Goal: Find specific page/section: Find specific page/section

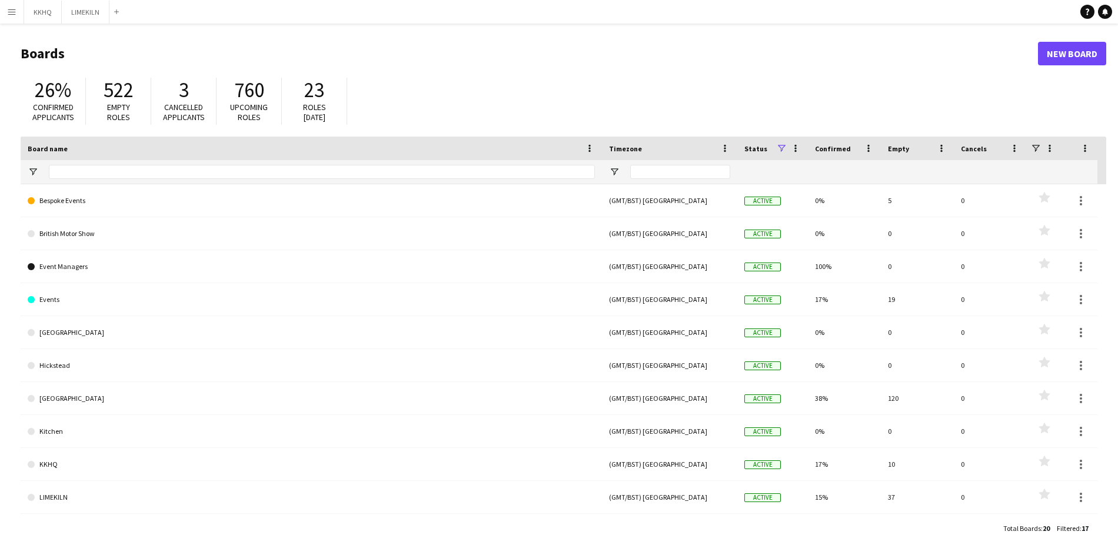
click at [13, 11] on app-icon "Menu" at bounding box center [11, 11] width 9 height 9
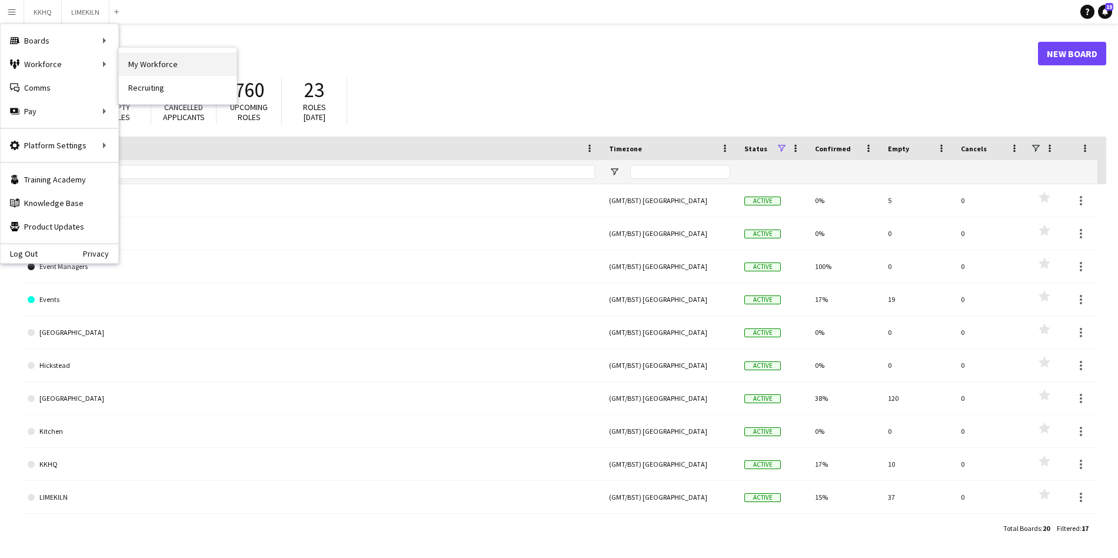
click at [142, 68] on link "My Workforce" at bounding box center [178, 64] width 118 height 24
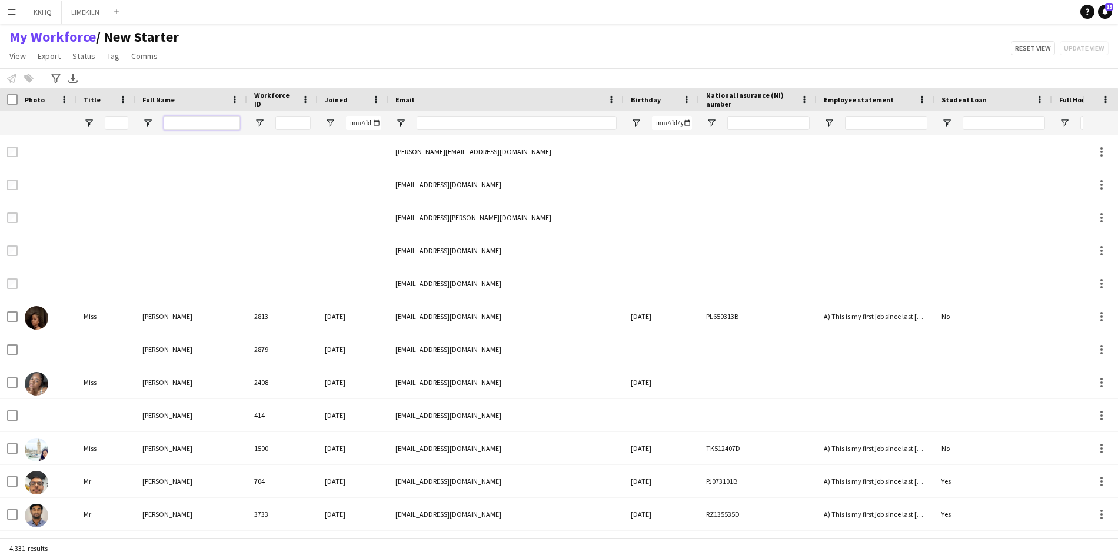
click at [204, 121] on input "Full Name Filter Input" at bounding box center [202, 123] width 76 height 14
type input "**********"
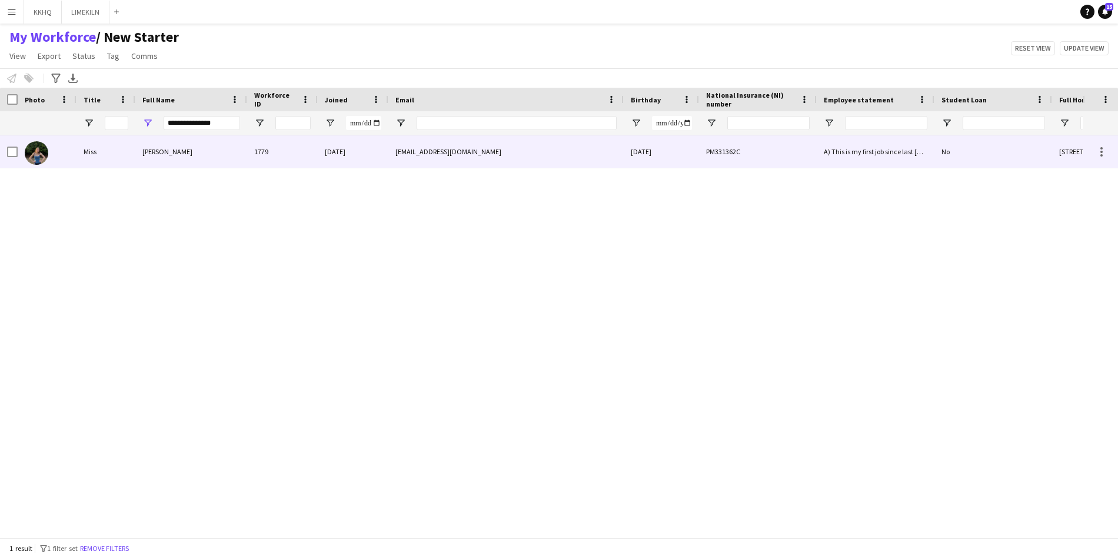
click at [174, 150] on span "[PERSON_NAME]" at bounding box center [167, 151] width 50 height 9
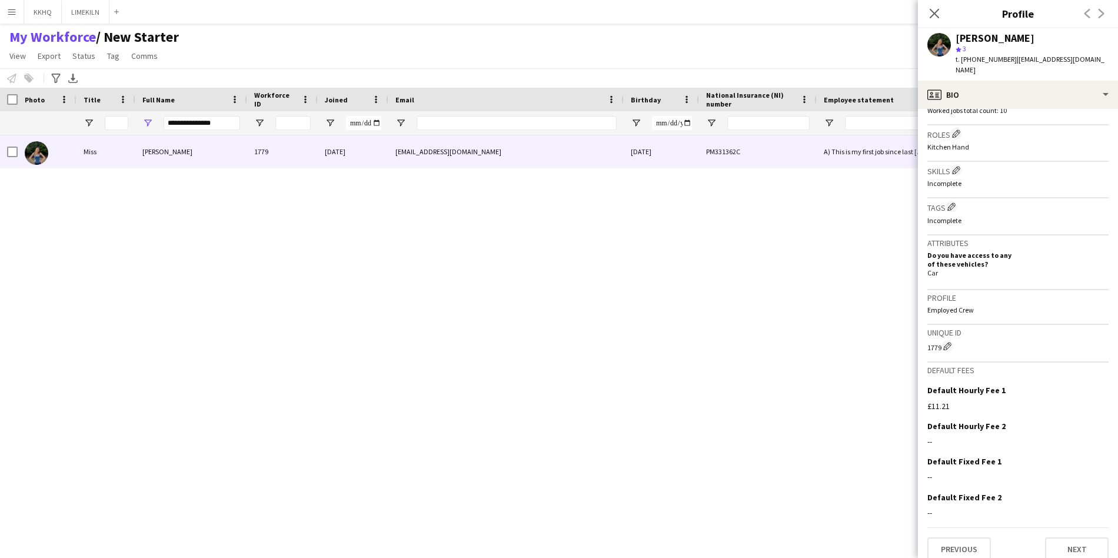
scroll to position [371, 0]
click at [1080, 535] on button "Next" at bounding box center [1077, 547] width 64 height 24
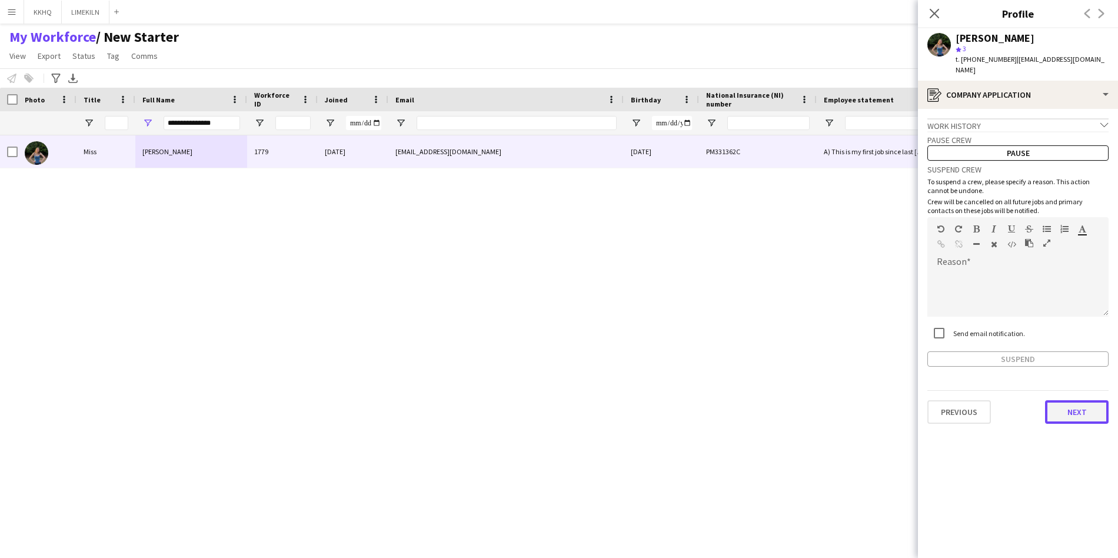
click at [1079, 402] on button "Next" at bounding box center [1077, 412] width 64 height 24
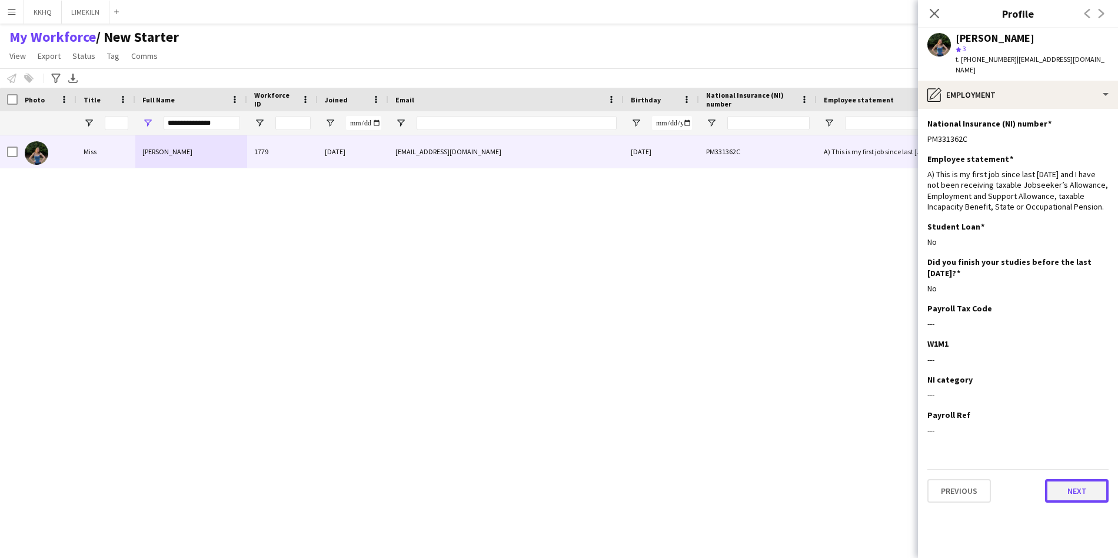
click at [1079, 479] on button "Next" at bounding box center [1077, 491] width 64 height 24
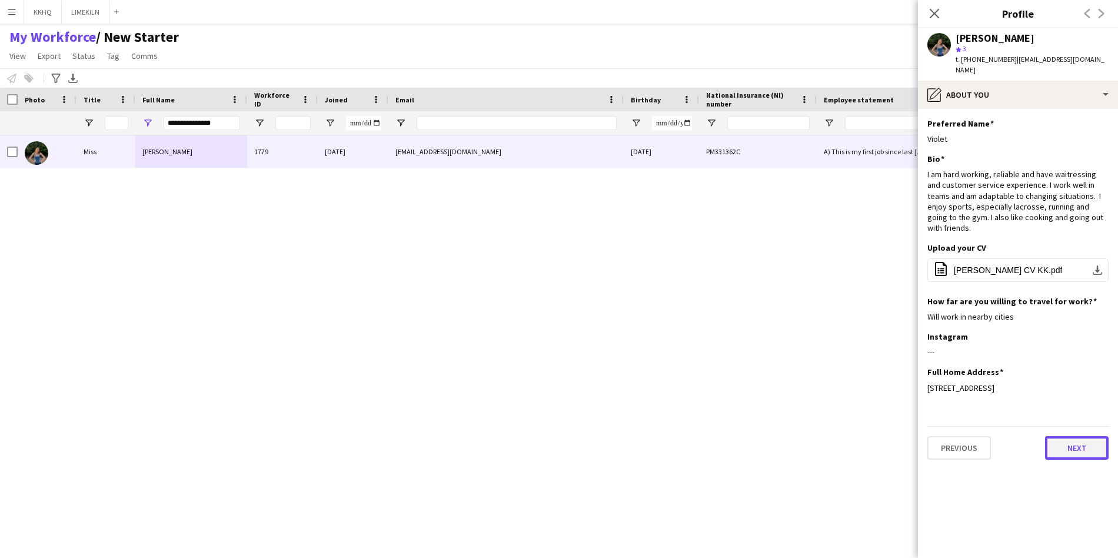
click at [1078, 436] on button "Next" at bounding box center [1077, 448] width 64 height 24
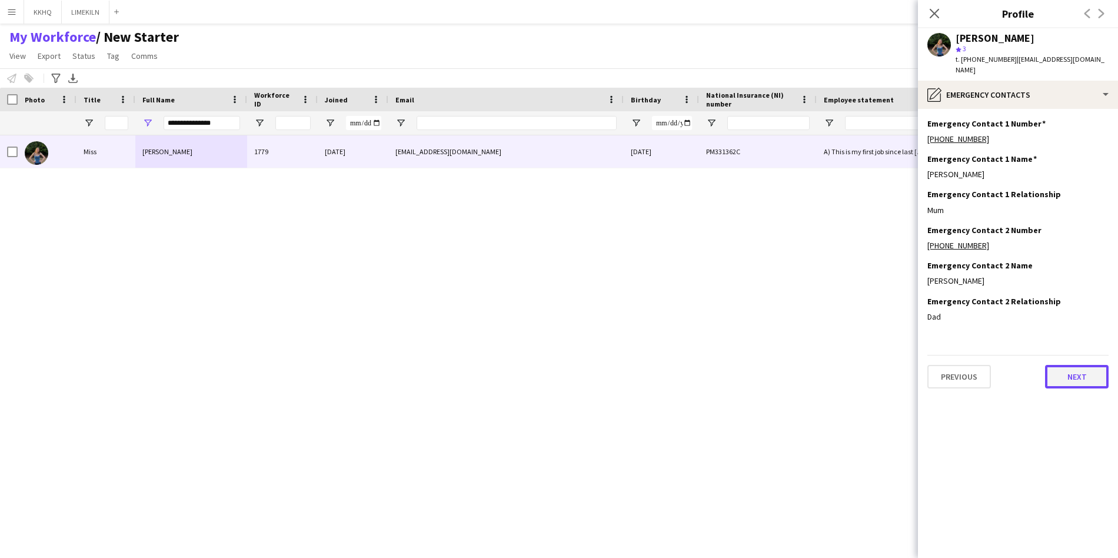
click at [1074, 372] on button "Next" at bounding box center [1077, 377] width 64 height 24
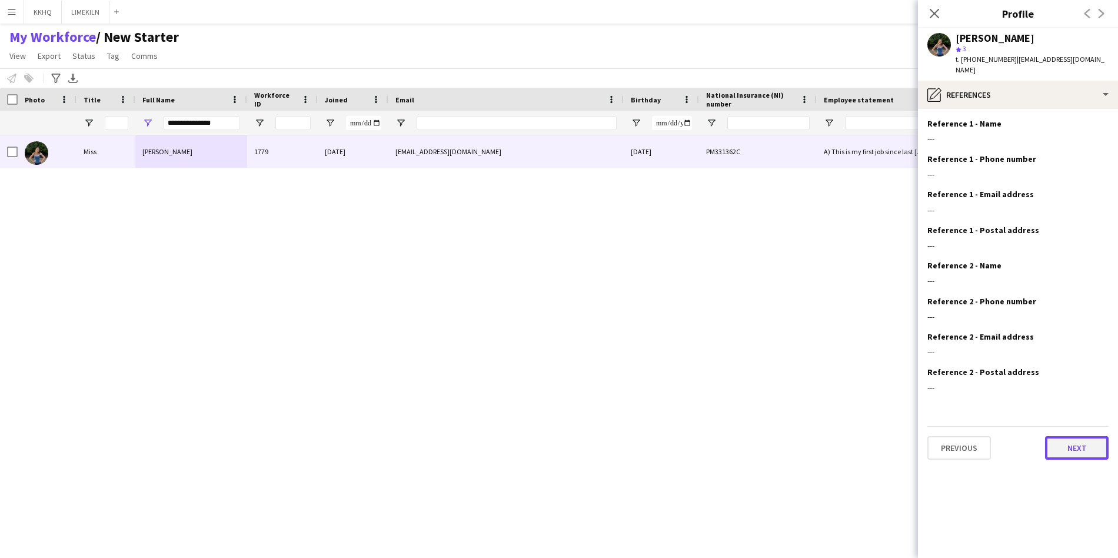
click at [1074, 436] on button "Next" at bounding box center [1077, 448] width 64 height 24
